Goal: Task Accomplishment & Management: Manage account settings

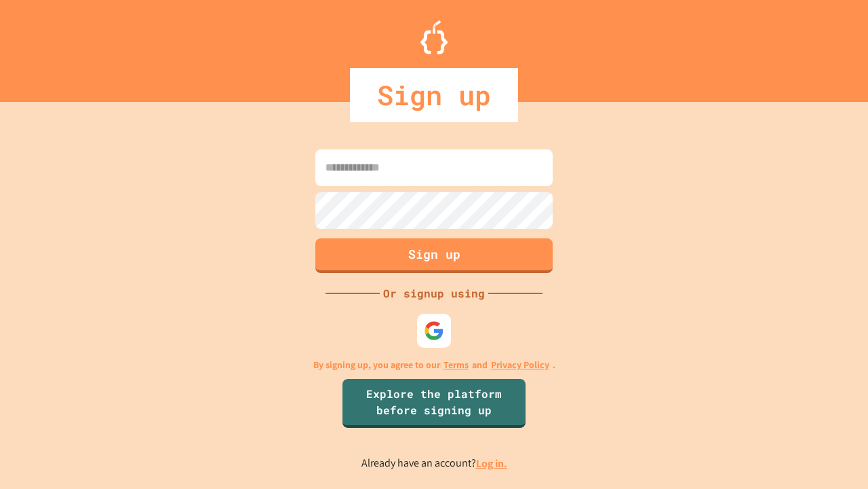
click at [493, 463] on link "Log in." at bounding box center [491, 463] width 31 height 14
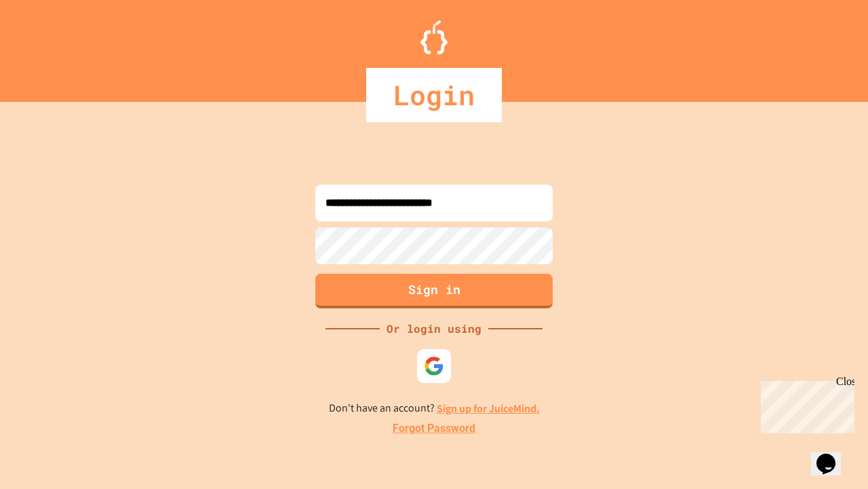
type input "**********"
